Goal: Communication & Community: Ask a question

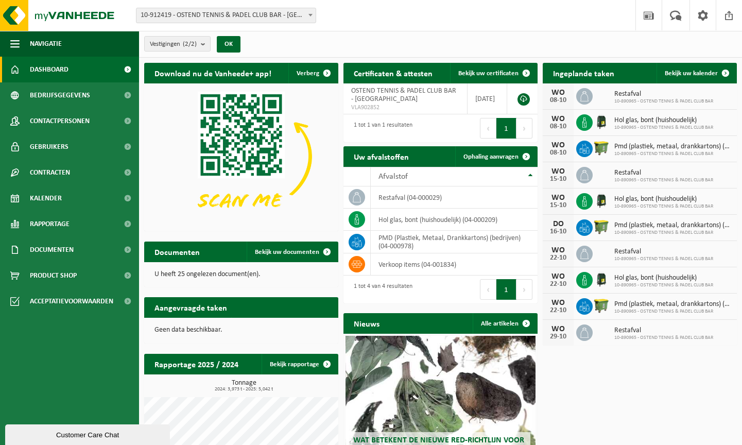
click at [64, 434] on div "Customer Care Chat" at bounding box center [87, 435] width 149 height 8
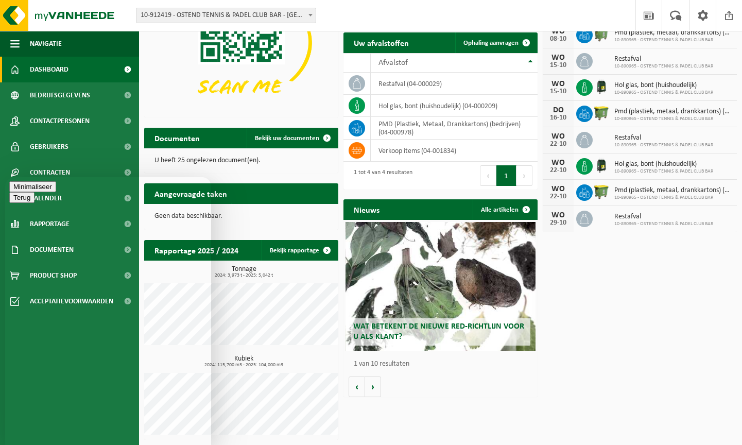
scroll to position [118, 0]
click at [56, 190] on button "Minimaliseer" at bounding box center [32, 186] width 47 height 11
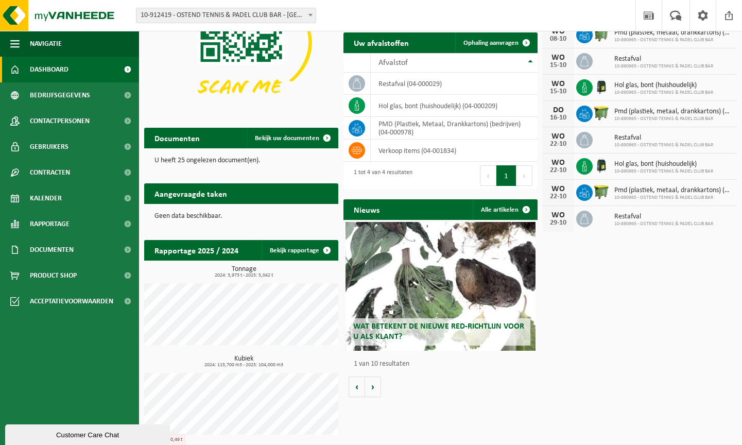
click at [185, 157] on p "U heeft 25 ongelezen document(en)." at bounding box center [240, 160] width 173 height 7
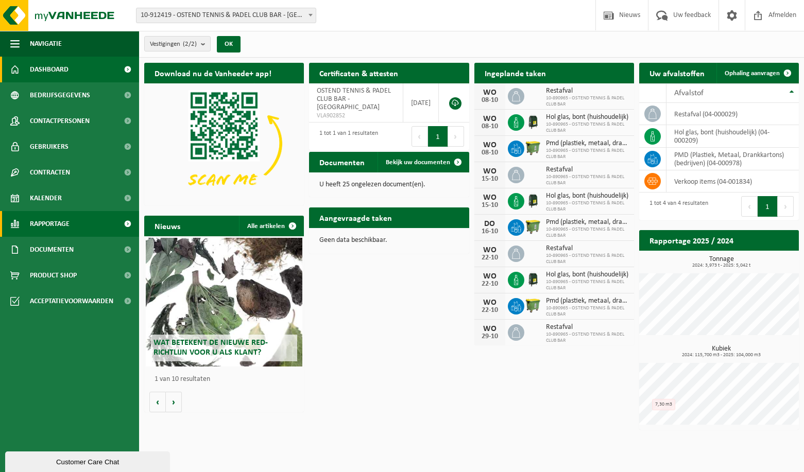
scroll to position [0, 0]
click at [85, 444] on div "Customer Care Chat" at bounding box center [87, 462] width 149 height 8
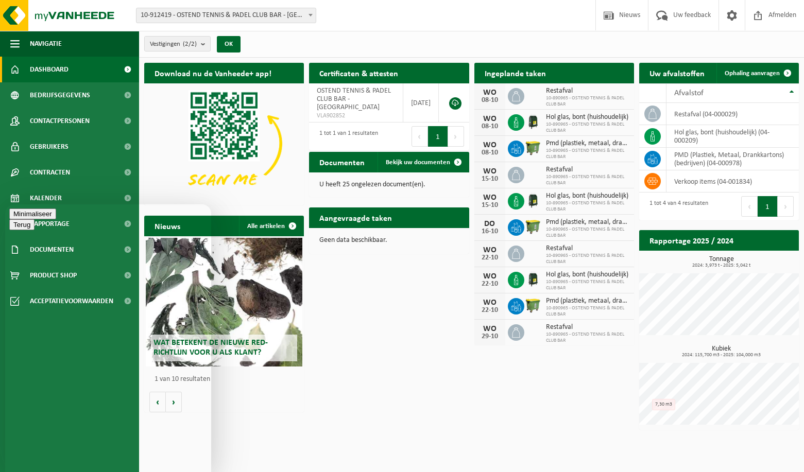
type textarea "Heb u mijn vorig bericht gezien?"
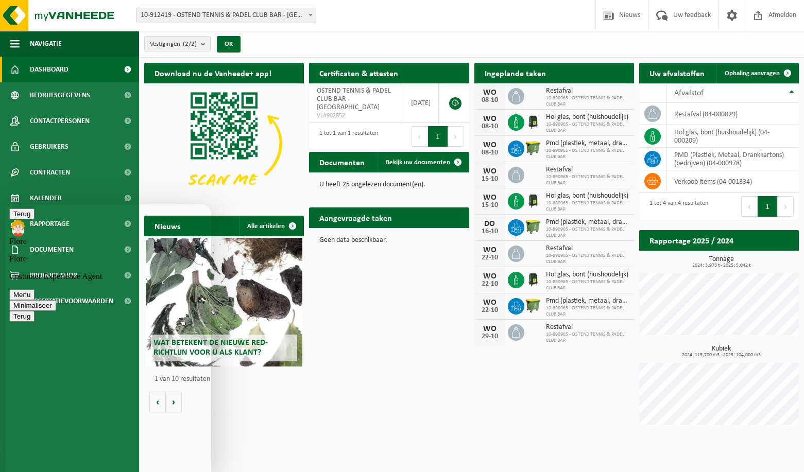
type textarea "m"
type textarea "Neen, mijn scherm was plots weg en ik vind nu beticht niet meer"
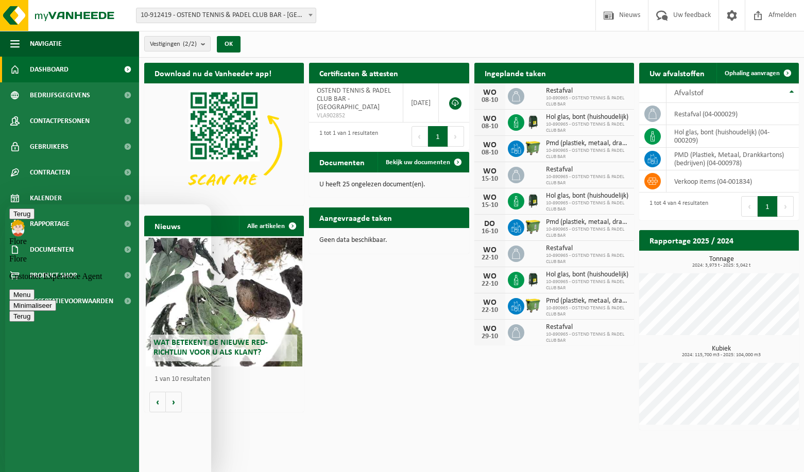
type textarea "Ik dacht met [PERSON_NAME], maar niet heel zeker van"
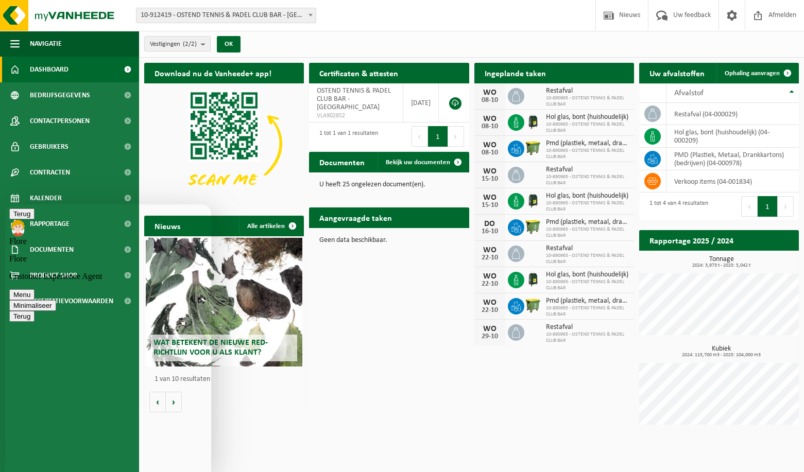
type textarea "We zetten vanaf nu alles aan ondergrondse container. Is anders te zichtbaar van…"
type textarea "OK?"
